Goal: Task Accomplishment & Management: Use online tool/utility

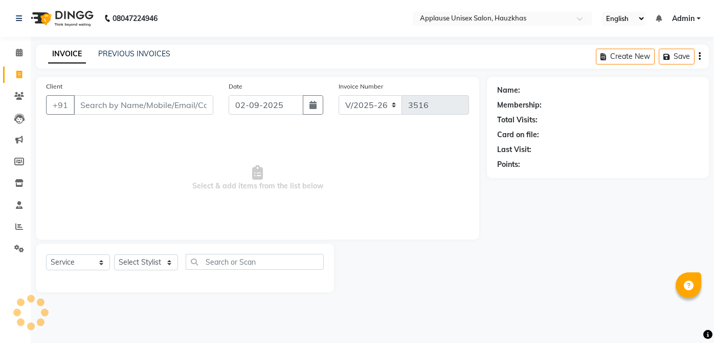
select select "5082"
select select "service"
click at [160, 263] on select "Select Stylist [PERSON_NAME] [PERSON_NAME] [PERSON_NAME] [PERSON_NAME] [PERSON_…" at bounding box center [146, 262] width 64 height 16
select select "32126"
click at [114, 254] on select "Select Stylist [PERSON_NAME] [PERSON_NAME] [PERSON_NAME] [PERSON_NAME] [PERSON_…" at bounding box center [146, 262] width 64 height 16
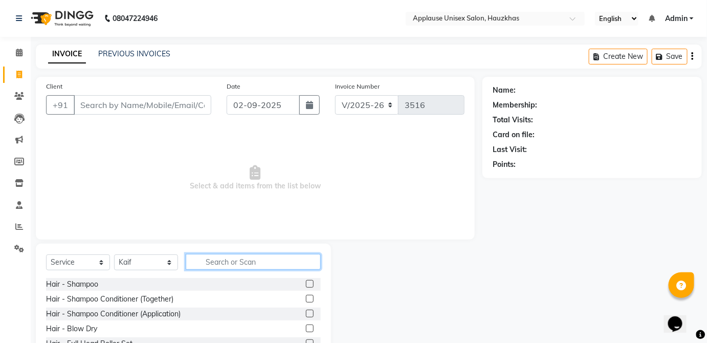
click at [255, 264] on input "text" at bounding box center [253, 262] width 135 height 16
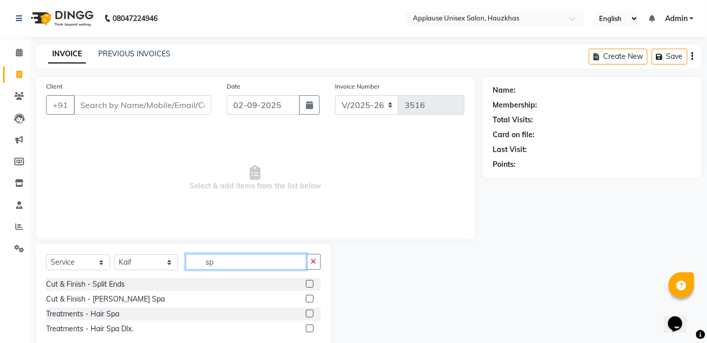
type input "sp"
click at [309, 326] on label at bounding box center [310, 328] width 8 height 8
click at [309, 326] on input "checkbox" at bounding box center [309, 328] width 7 height 7
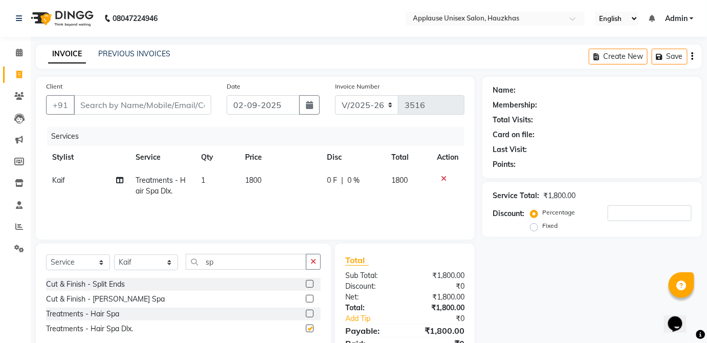
checkbox input "false"
click at [269, 179] on td "1800" at bounding box center [280, 186] width 82 height 34
select select "32126"
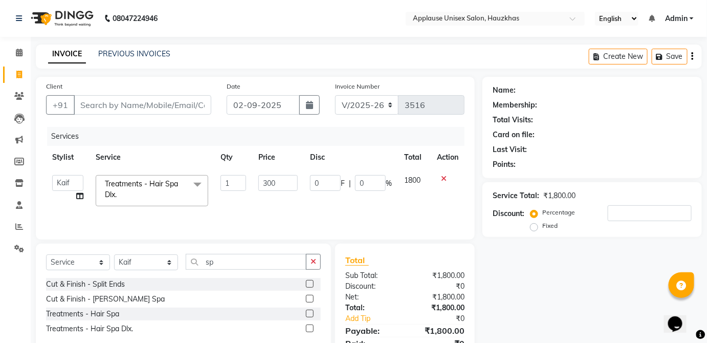
type input "3000"
click at [427, 183] on td "1800" at bounding box center [414, 190] width 33 height 43
select select "32126"
click at [195, 104] on input "Client" at bounding box center [143, 104] width 138 height 19
click at [198, 107] on input "Client" at bounding box center [143, 104] width 138 height 19
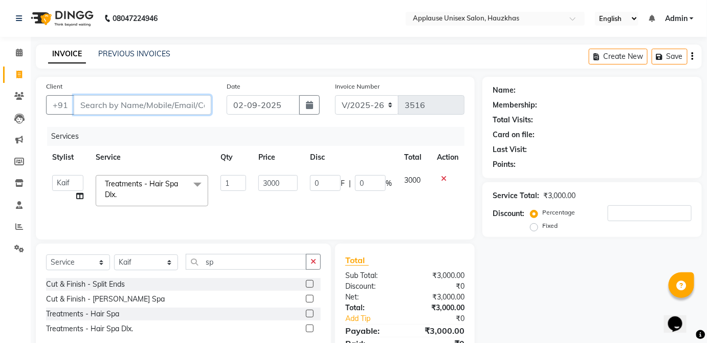
type input "9"
type input "0"
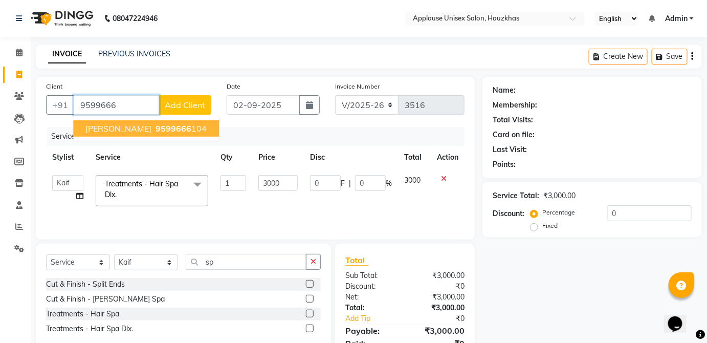
click at [199, 128] on button "[PERSON_NAME] 9599666 104" at bounding box center [146, 128] width 146 height 16
type input "9599666104"
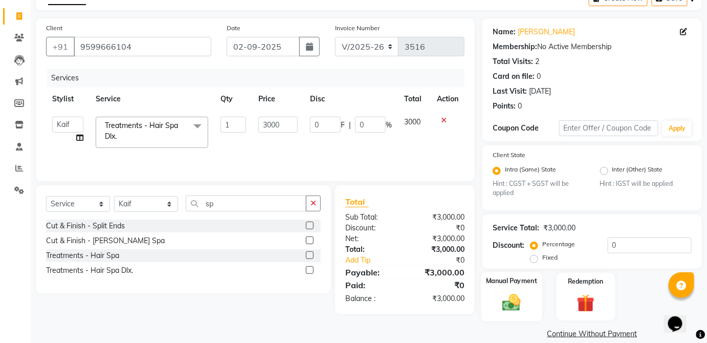
click at [521, 286] on div "Manual Payment" at bounding box center [511, 297] width 61 height 50
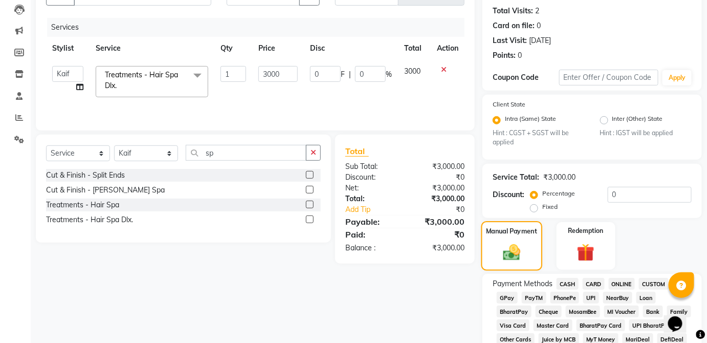
scroll to position [114, 0]
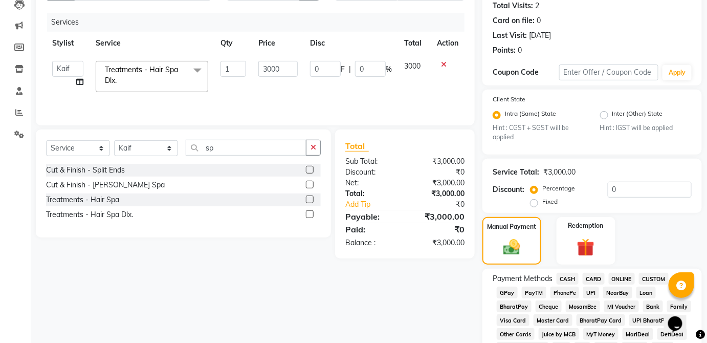
click at [598, 280] on span "CARD" at bounding box center [594, 279] width 22 height 12
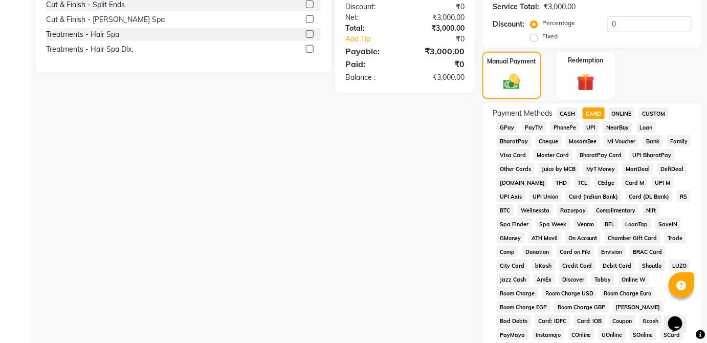
scroll to position [496, 0]
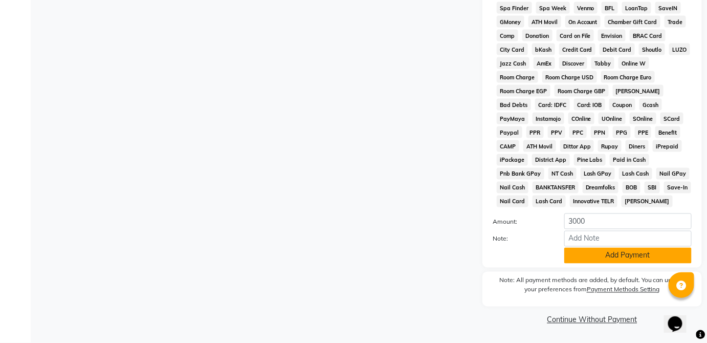
click at [615, 258] on button "Add Payment" at bounding box center [627, 256] width 127 height 16
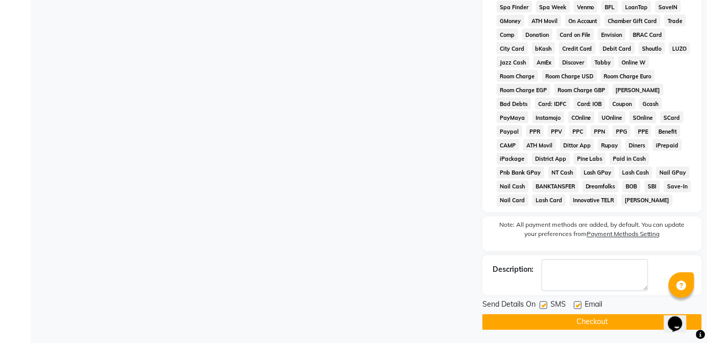
click at [616, 321] on button "Checkout" at bounding box center [591, 322] width 219 height 16
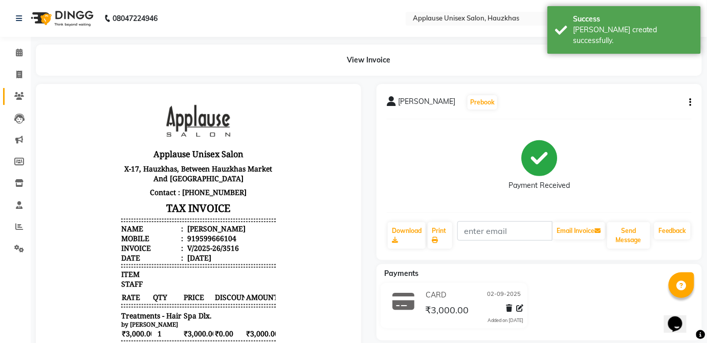
click at [18, 98] on icon at bounding box center [19, 96] width 10 height 8
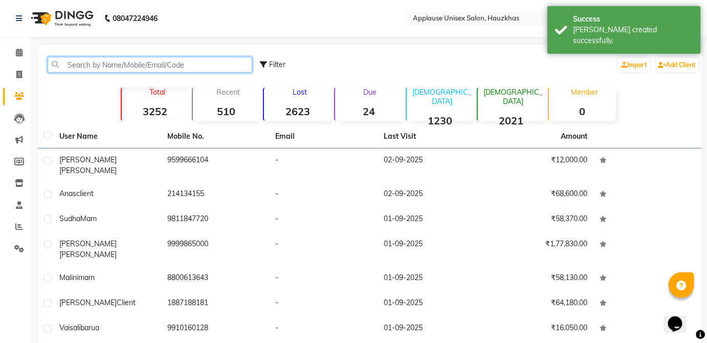
click at [101, 64] on input "text" at bounding box center [150, 65] width 205 height 16
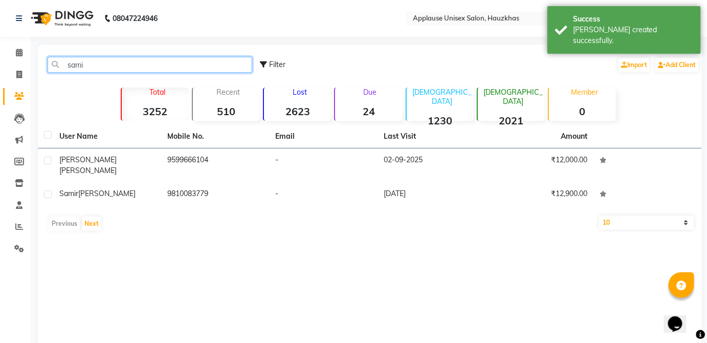
type input "sami"
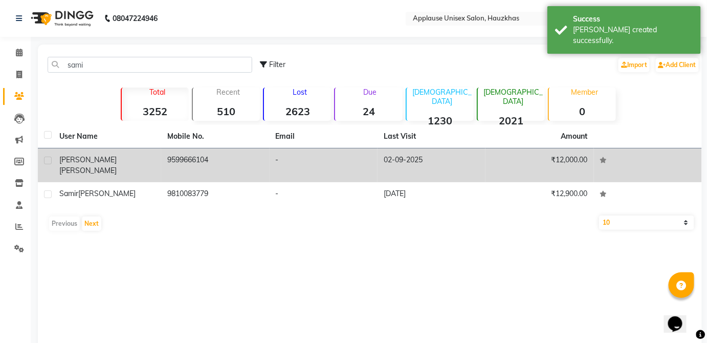
click at [256, 152] on td "9599666104" at bounding box center [215, 165] width 108 height 34
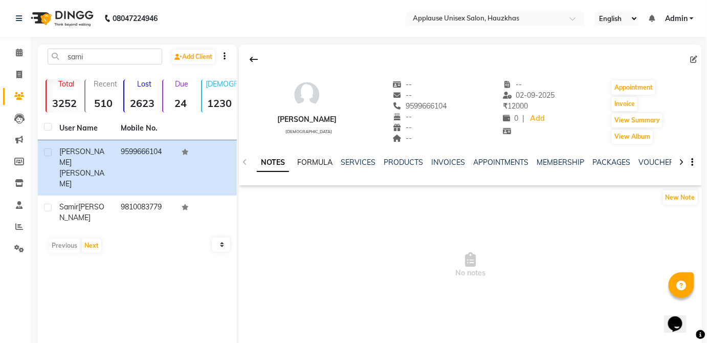
click at [331, 159] on link "FORMULA" at bounding box center [314, 162] width 35 height 9
click at [368, 159] on link "SERVICES" at bounding box center [357, 162] width 35 height 9
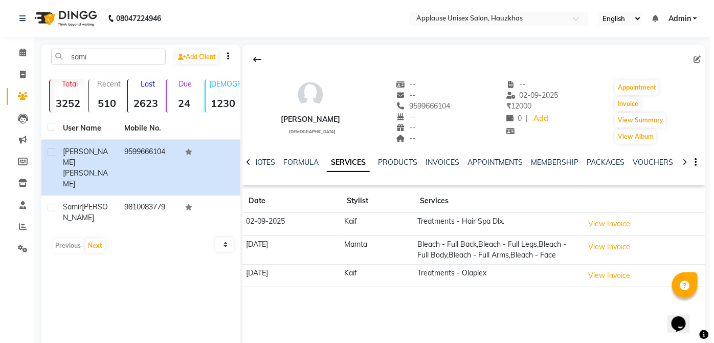
scroll to position [24, 0]
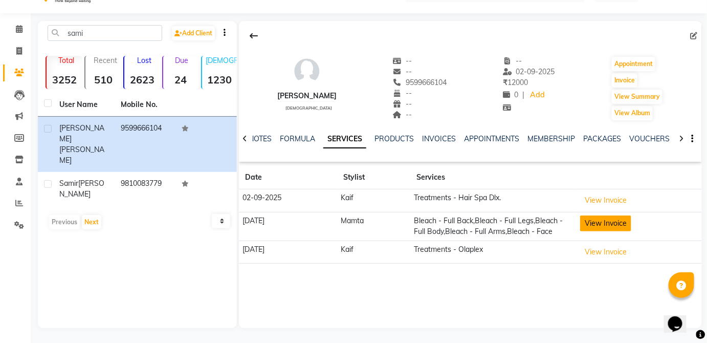
click at [616, 226] on button "View Invoice" at bounding box center [605, 223] width 51 height 16
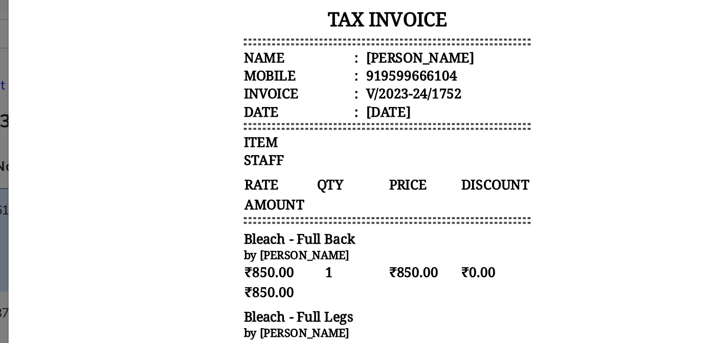
click at [349, 0] on body "Applause Unisex Salon X-17, [GEOGRAPHIC_DATA], Between [GEOGRAPHIC_DATA] And [G…" at bounding box center [220, 67] width 384 height 511
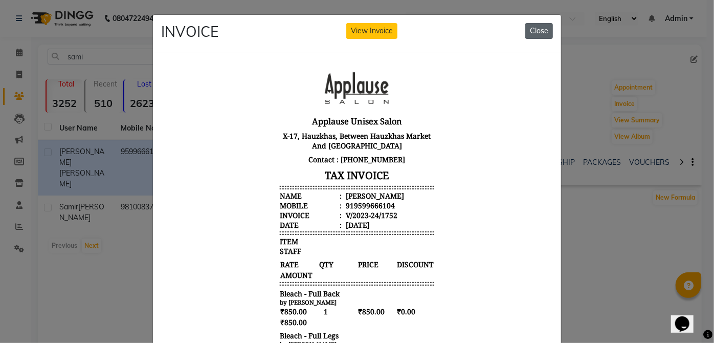
click at [543, 25] on button "Close" at bounding box center [539, 31] width 28 height 16
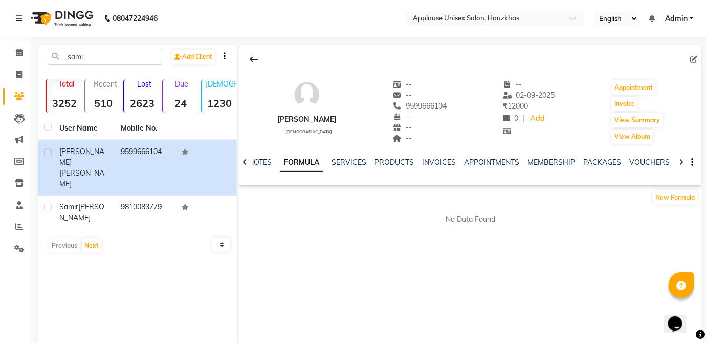
click at [310, 164] on link "FORMULA" at bounding box center [301, 162] width 43 height 18
click at [363, 158] on link "SERVICES" at bounding box center [357, 162] width 35 height 9
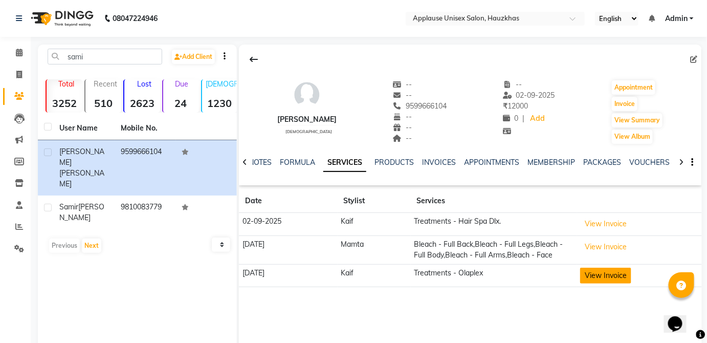
click at [631, 280] on button "View Invoice" at bounding box center [605, 276] width 51 height 16
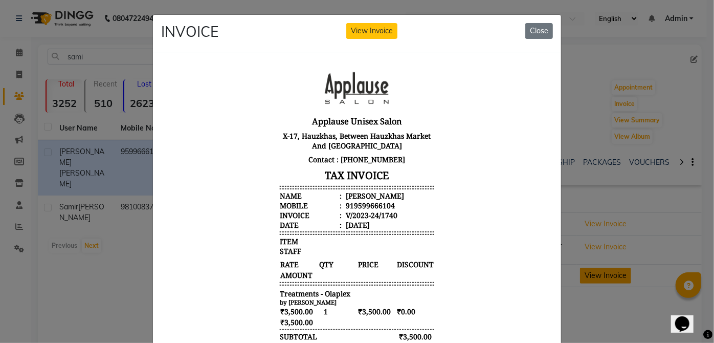
scroll to position [99, 0]
